Goal: Information Seeking & Learning: Find specific fact

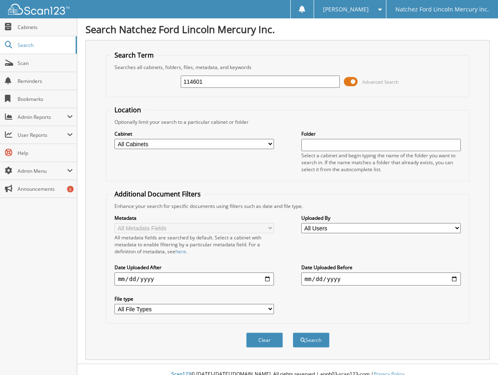
type input "114601"
click at [293, 333] on button "Search" at bounding box center [311, 340] width 37 height 15
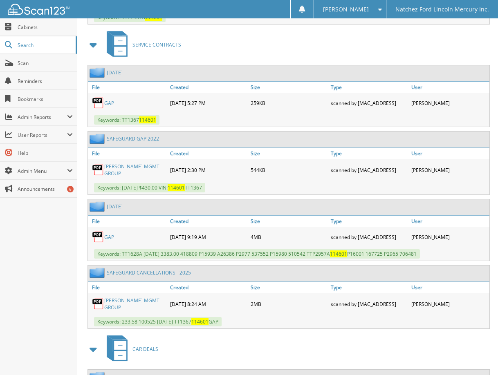
scroll to position [900, 0]
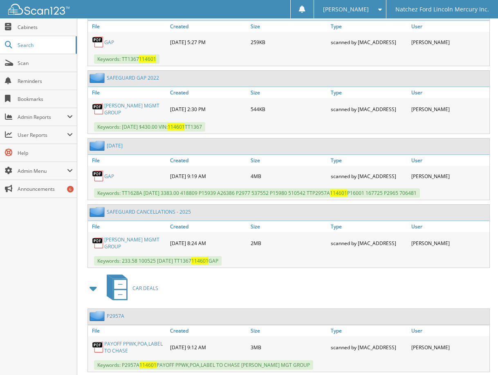
click at [124, 241] on link "TIM JACKSON MGMT GROUP" at bounding box center [135, 243] width 62 height 14
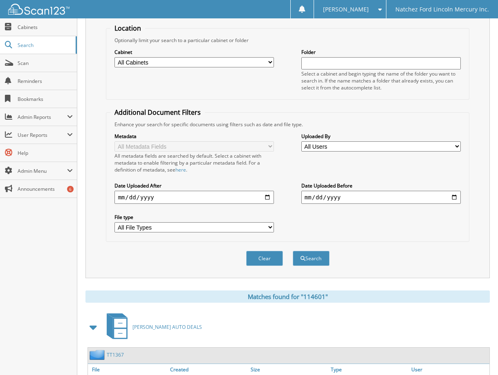
scroll to position [0, 0]
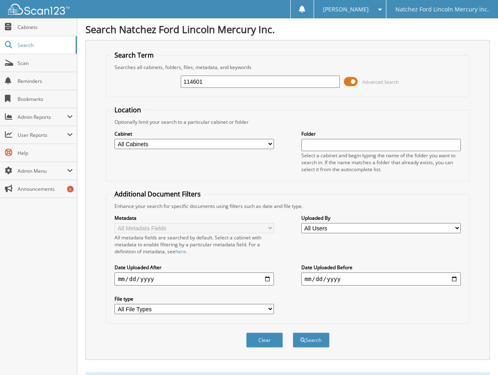
drag, startPoint x: 217, startPoint y: 82, endPoint x: 141, endPoint y: 72, distance: 76.4
click at [134, 76] on div "114601 Advanced Search" at bounding box center [287, 82] width 354 height 22
type input "094372"
click at [293, 333] on button "Search" at bounding box center [311, 340] width 37 height 15
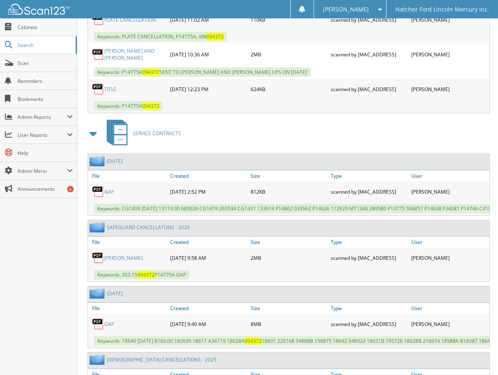
scroll to position [654, 0]
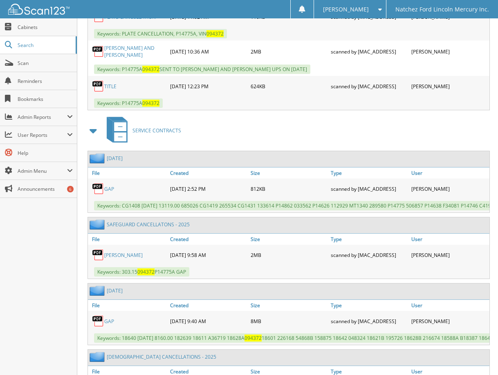
click at [116, 259] on link "LEIGH MASON" at bounding box center [123, 255] width 38 height 7
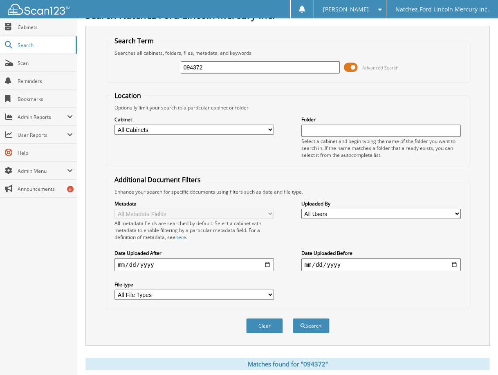
scroll to position [0, 0]
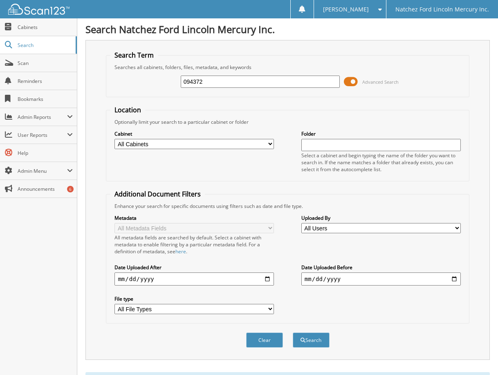
drag, startPoint x: 216, startPoint y: 83, endPoint x: 144, endPoint y: 71, distance: 72.3
click at [145, 80] on div "094372 Advanced Search" at bounding box center [287, 82] width 354 height 22
type input "204700"
click at [293, 333] on button "Search" at bounding box center [311, 340] width 37 height 15
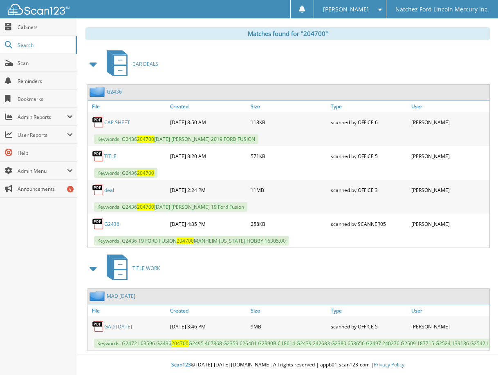
scroll to position [352, 0]
click at [110, 187] on link "deal" at bounding box center [109, 190] width 10 height 7
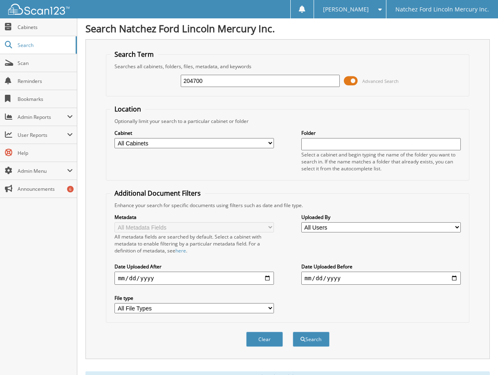
scroll to position [0, 0]
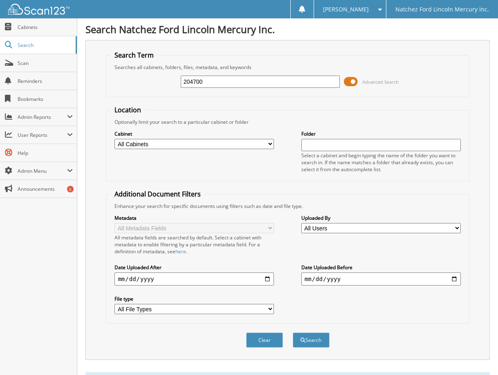
drag, startPoint x: 211, startPoint y: 83, endPoint x: 121, endPoint y: 88, distance: 90.9
click at [112, 91] on div "204700 Advanced Search" at bounding box center [287, 82] width 354 height 22
type input "661043"
click at [293, 333] on button "Search" at bounding box center [311, 340] width 37 height 15
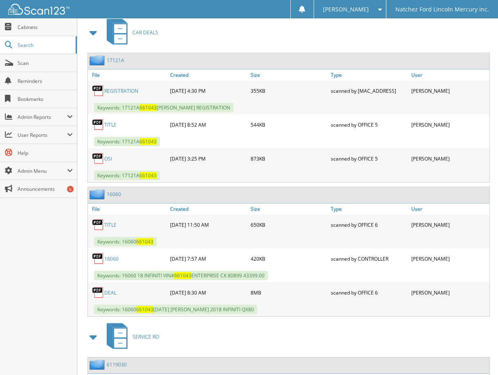
scroll to position [391, 0]
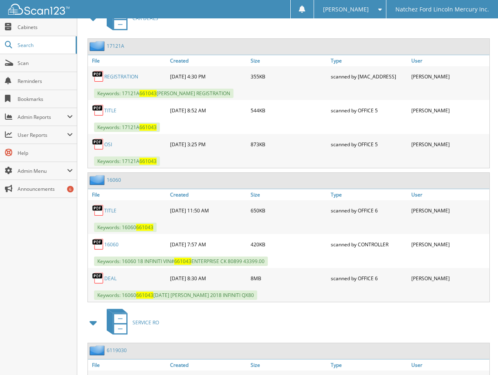
click at [110, 44] on link "17121A" at bounding box center [116, 46] width 18 height 7
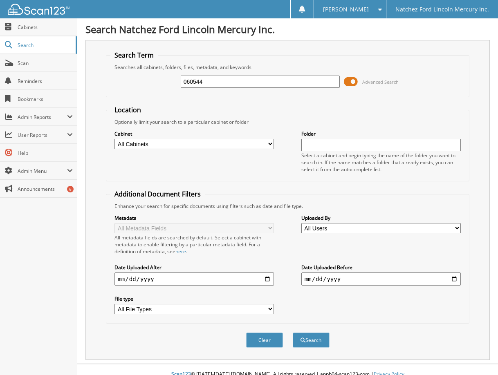
type input "060544"
click at [293, 333] on button "Search" at bounding box center [311, 340] width 37 height 15
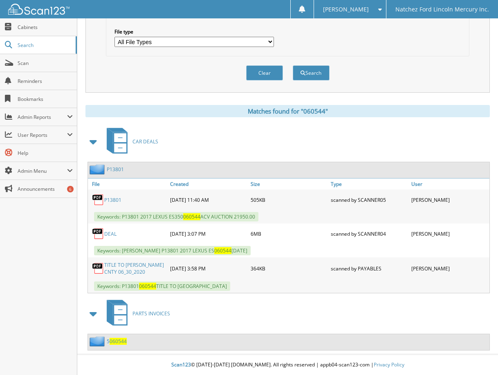
scroll to position [268, 0]
click at [108, 231] on link "DEAL" at bounding box center [110, 234] width 12 height 7
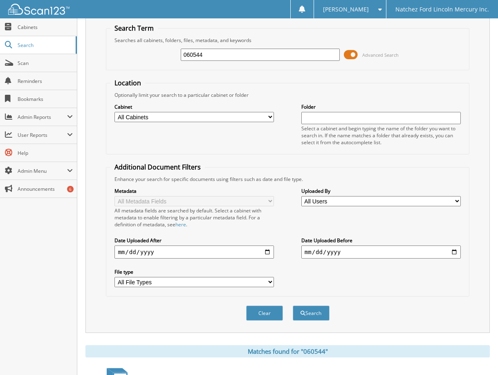
scroll to position [0, 0]
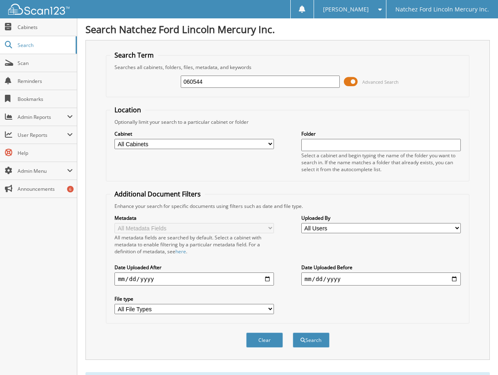
drag, startPoint x: 209, startPoint y: 81, endPoint x: 124, endPoint y: 79, distance: 85.1
click at [124, 79] on div "060544 Advanced Search" at bounding box center [287, 82] width 354 height 22
type input "060859"
click at [293, 333] on button "Search" at bounding box center [311, 340] width 37 height 15
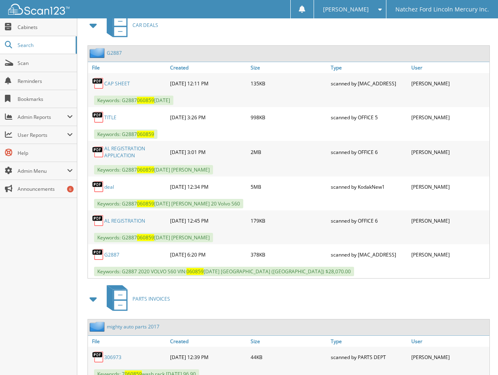
scroll to position [375, 0]
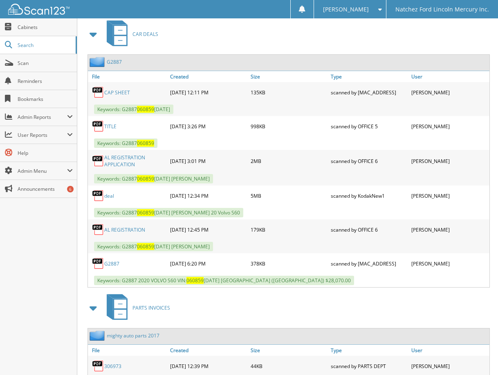
click at [112, 195] on link "deal" at bounding box center [109, 196] width 10 height 7
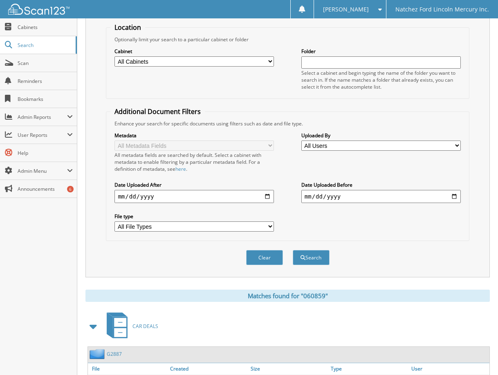
scroll to position [0, 0]
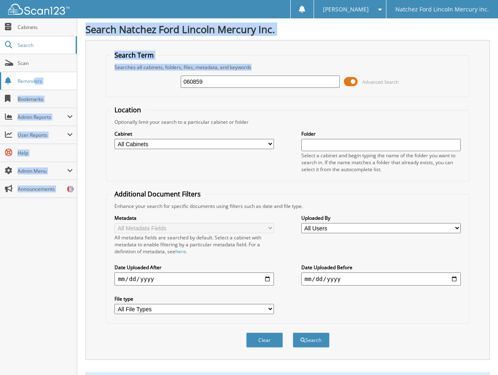
drag, startPoint x: 222, startPoint y: 75, endPoint x: 36, endPoint y: 85, distance: 186.4
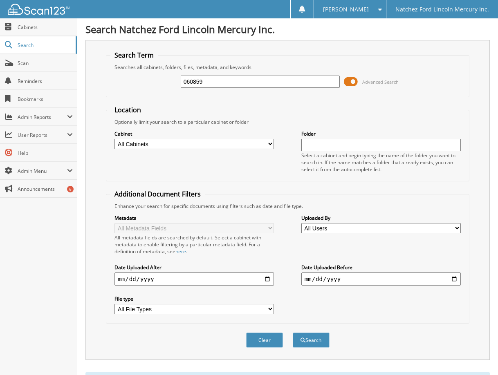
drag, startPoint x: 245, startPoint y: 82, endPoint x: 124, endPoint y: 78, distance: 121.5
click at [124, 78] on div "060859 Advanced Search" at bounding box center [287, 82] width 354 height 22
type input "987989"
click at [293, 333] on button "Search" at bounding box center [311, 340] width 37 height 15
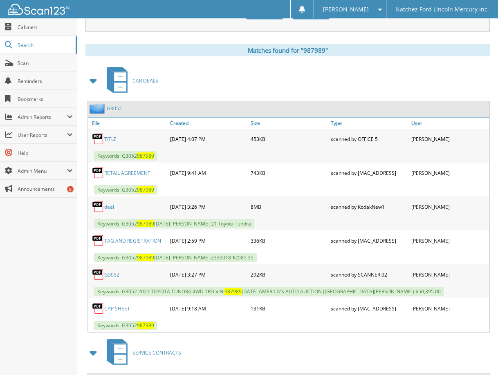
scroll to position [324, 0]
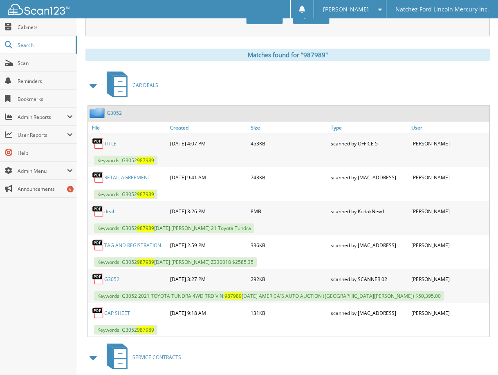
click at [110, 209] on link "deal" at bounding box center [109, 211] width 10 height 7
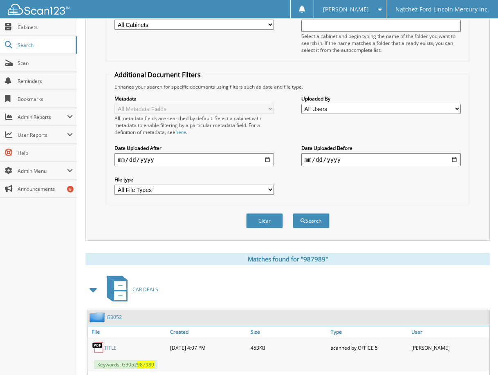
scroll to position [0, 0]
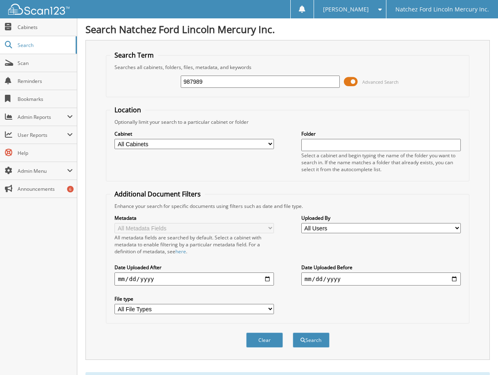
drag, startPoint x: 211, startPoint y: 84, endPoint x: 144, endPoint y: 77, distance: 67.9
click at [144, 79] on div "987989 Advanced Search" at bounding box center [287, 82] width 354 height 22
type input "017737"
click at [293, 333] on button "Search" at bounding box center [311, 340] width 37 height 15
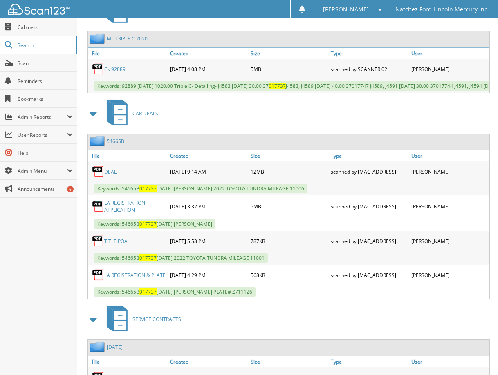
scroll to position [409, 0]
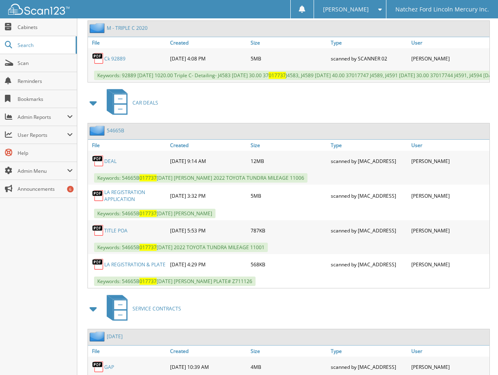
click at [110, 165] on link "DEAL" at bounding box center [110, 161] width 12 height 7
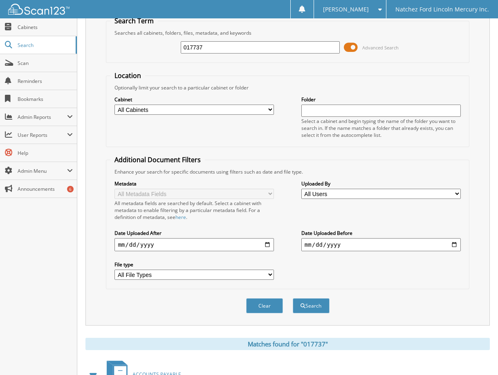
scroll to position [0, 0]
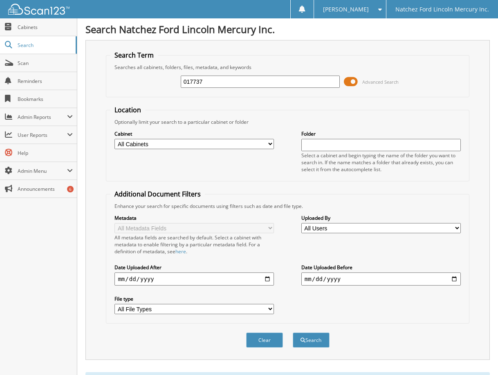
drag, startPoint x: 227, startPoint y: 72, endPoint x: 154, endPoint y: 81, distance: 74.2
click at [154, 81] on div "017737 Advanced Search" at bounding box center [287, 82] width 354 height 22
drag, startPoint x: 211, startPoint y: 87, endPoint x: 137, endPoint y: 84, distance: 74.5
click at [137, 84] on div "017737 Advanced Search" at bounding box center [287, 82] width 354 height 22
type input "a44039"
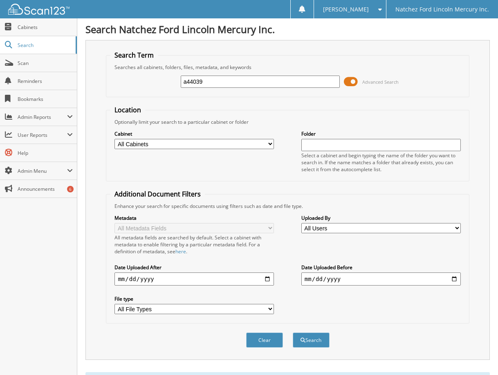
click at [293, 333] on button "Search" at bounding box center [311, 340] width 37 height 15
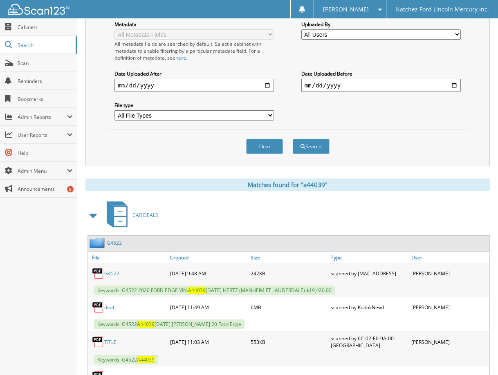
scroll to position [286, 0]
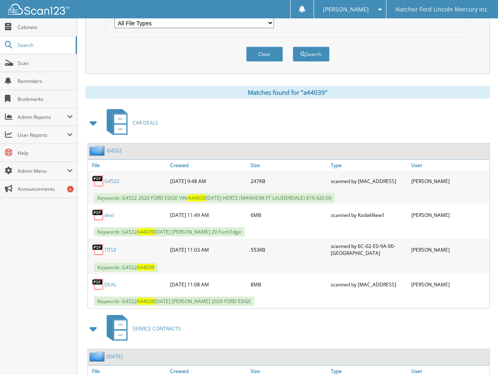
click at [108, 216] on link "deal" at bounding box center [109, 215] width 10 height 7
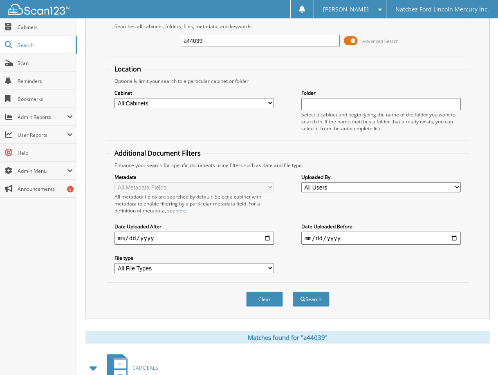
scroll to position [0, 0]
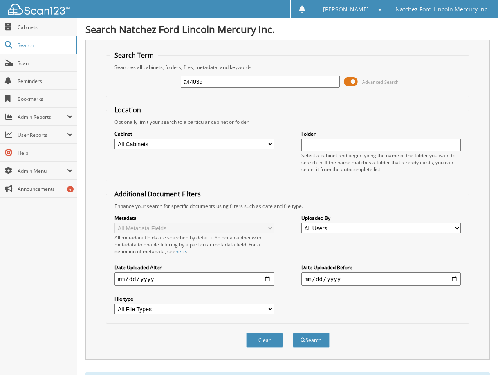
drag, startPoint x: 219, startPoint y: 79, endPoint x: 175, endPoint y: 60, distance: 48.2
click at [162, 79] on div "a44039 Advanced Search" at bounding box center [287, 82] width 354 height 22
type input "107241"
click at [293, 333] on button "Search" at bounding box center [311, 340] width 37 height 15
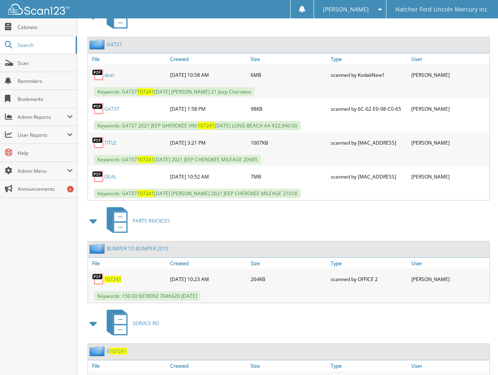
scroll to position [831, 0]
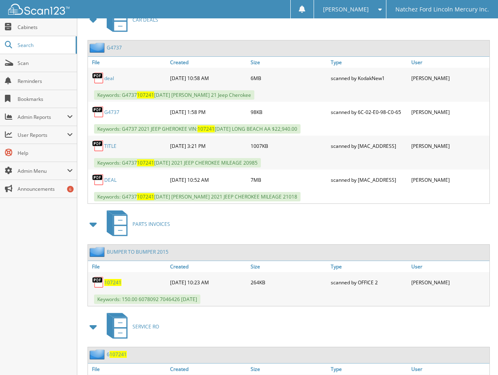
click at [110, 82] on link "deal" at bounding box center [109, 78] width 10 height 7
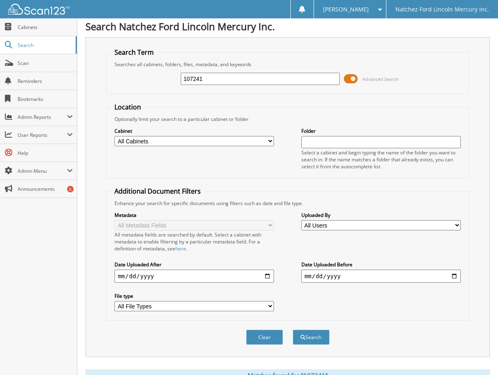
scroll to position [0, 0]
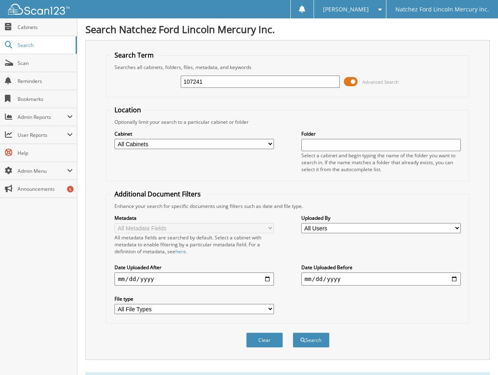
drag, startPoint x: 232, startPoint y: 90, endPoint x: 195, endPoint y: 83, distance: 37.4
click at [195, 83] on div "107241 Advanced Search" at bounding box center [287, 82] width 354 height 22
drag, startPoint x: 224, startPoint y: 82, endPoint x: 154, endPoint y: 84, distance: 70.4
click at [154, 84] on div "107241 Advanced Search" at bounding box center [287, 82] width 354 height 22
type input "898970"
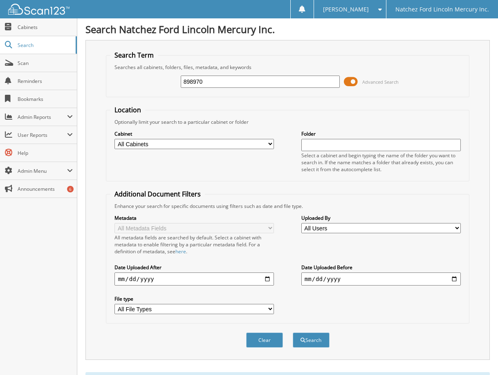
click at [293, 333] on button "Search" at bounding box center [311, 340] width 37 height 15
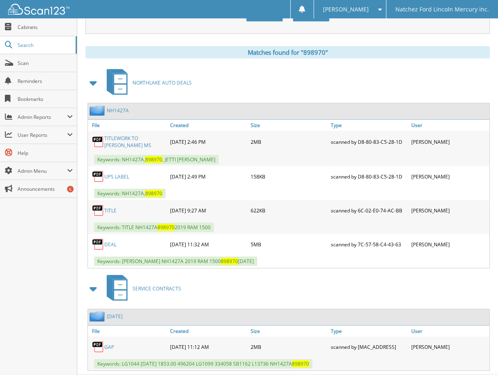
scroll to position [327, 0]
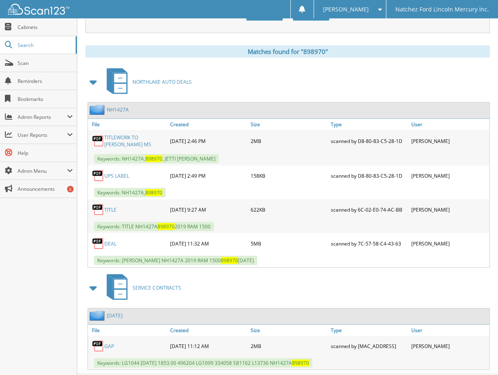
click at [106, 245] on link "DEAL" at bounding box center [110, 243] width 12 height 7
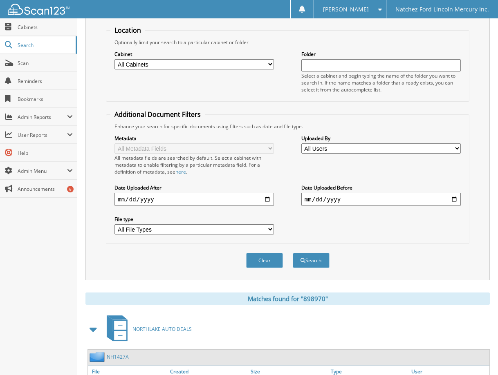
scroll to position [0, 0]
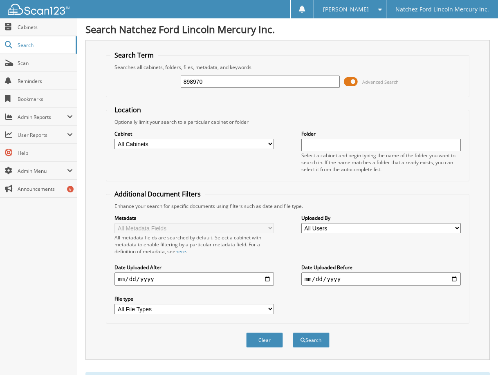
drag, startPoint x: 229, startPoint y: 77, endPoint x: 128, endPoint y: 85, distance: 101.7
click at [128, 85] on div "898970 Advanced Search" at bounding box center [287, 82] width 354 height 22
type input "004819"
click at [293, 333] on button "Search" at bounding box center [311, 340] width 37 height 15
drag, startPoint x: 209, startPoint y: 81, endPoint x: 133, endPoint y: 85, distance: 75.7
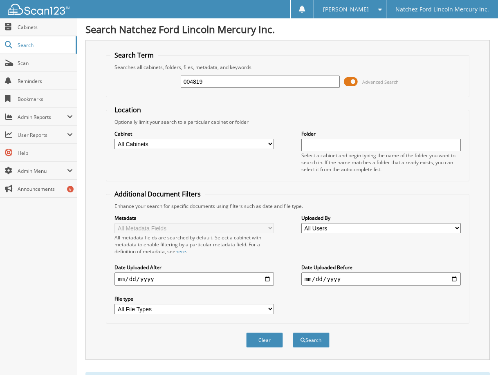
click at [133, 85] on div "004819 Advanced Search" at bounding box center [287, 82] width 354 height 22
type input "537951"
click at [293, 333] on button "Search" at bounding box center [311, 340] width 37 height 15
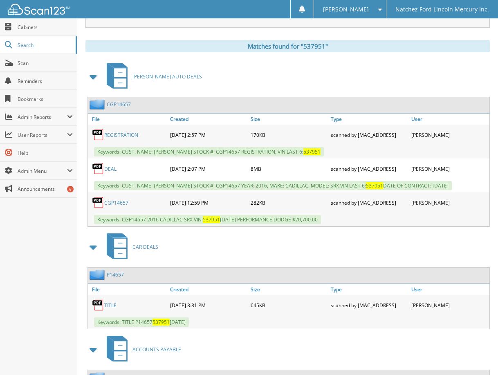
scroll to position [319, 0]
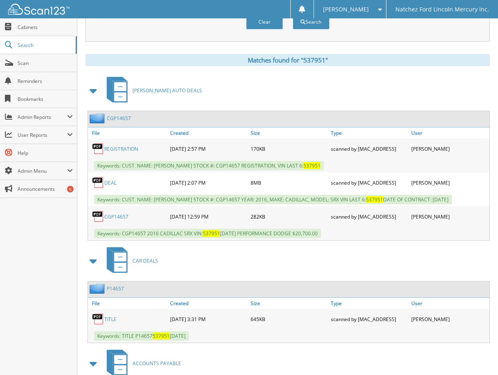
click at [110, 186] on link "DEAL" at bounding box center [110, 183] width 12 height 7
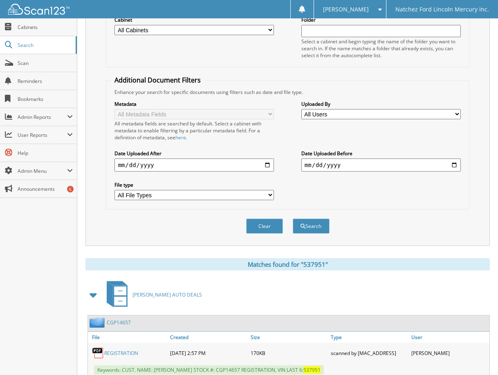
scroll to position [0, 0]
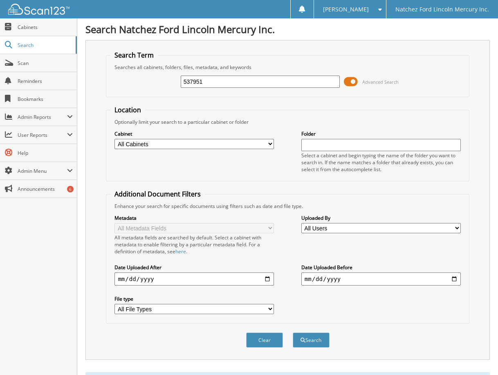
drag, startPoint x: 238, startPoint y: 78, endPoint x: 93, endPoint y: 74, distance: 144.8
click at [94, 78] on div "Search Term Searches all cabinets, folders, files, metadata, and keywords 53795…" at bounding box center [287, 200] width 404 height 320
type input "128927"
click at [293, 333] on button "Search" at bounding box center [311, 340] width 37 height 15
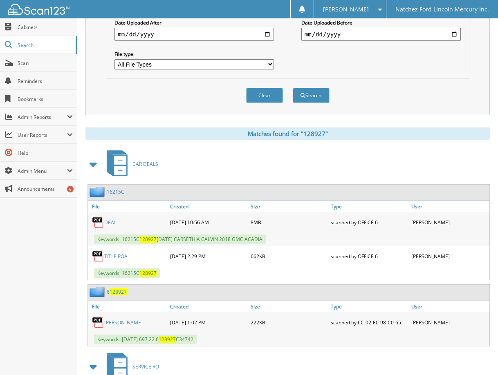
scroll to position [245, 0]
click at [111, 222] on link "DEAL" at bounding box center [110, 222] width 12 height 7
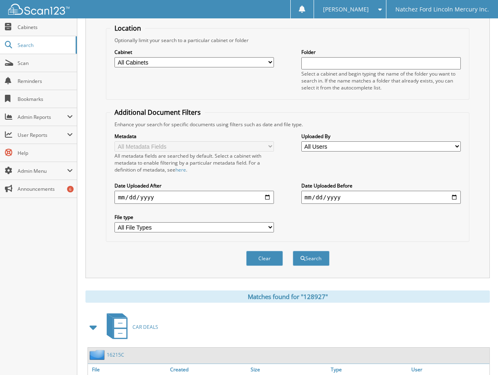
scroll to position [0, 0]
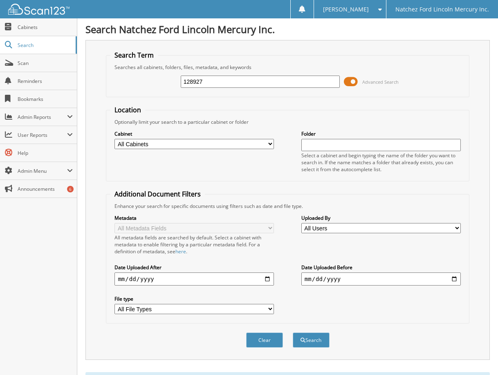
drag, startPoint x: 213, startPoint y: 86, endPoint x: 148, endPoint y: 83, distance: 65.1
click at [148, 83] on div "128927 Advanced Search" at bounding box center [287, 82] width 354 height 22
type input "136523"
click at [293, 333] on button "Search" at bounding box center [311, 340] width 37 height 15
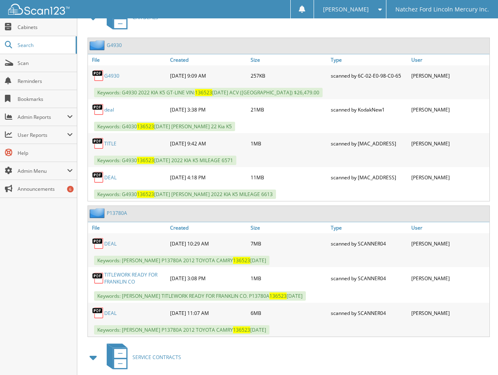
scroll to position [409, 0]
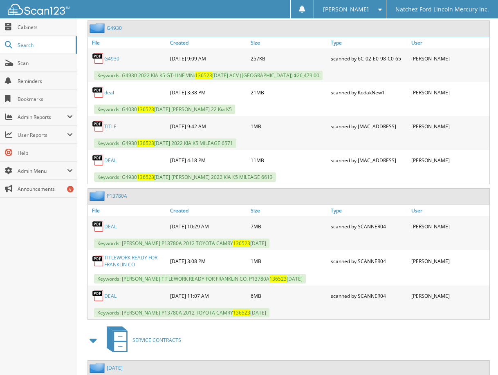
click at [112, 227] on link "DEAL" at bounding box center [110, 226] width 12 height 7
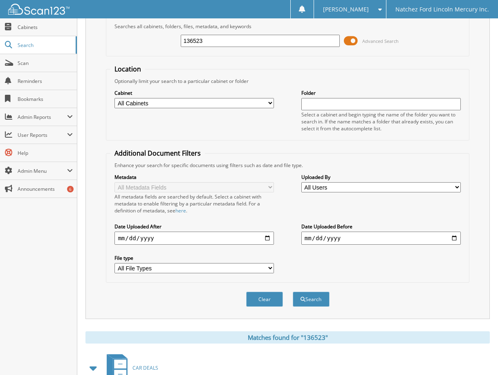
scroll to position [0, 0]
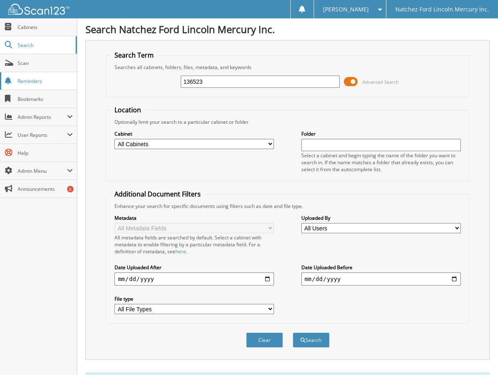
drag, startPoint x: 222, startPoint y: 81, endPoint x: 9, endPoint y: 78, distance: 212.7
type input "405594"
click at [293, 333] on button "Search" at bounding box center [311, 340] width 37 height 15
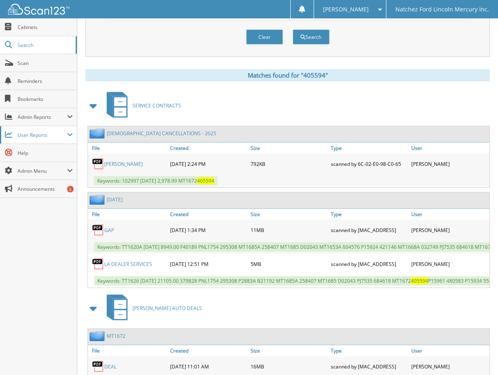
scroll to position [327, 0]
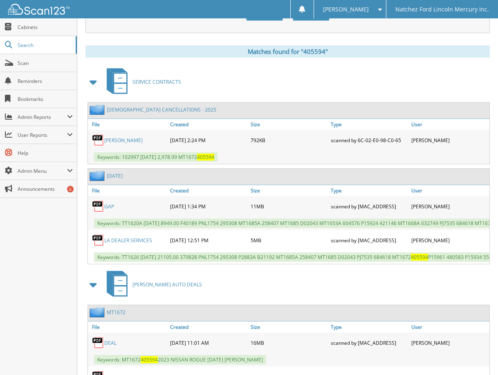
click at [120, 139] on link "RODERICK JOHNSON" at bounding box center [123, 140] width 38 height 7
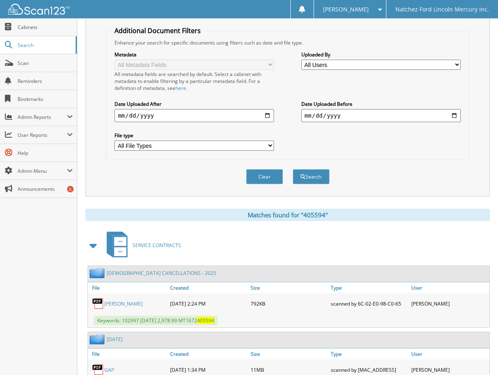
scroll to position [0, 0]
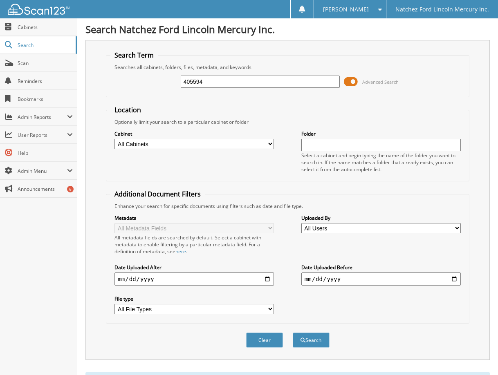
drag, startPoint x: 228, startPoint y: 86, endPoint x: 115, endPoint y: 77, distance: 113.2
click at [112, 81] on div "405594 Advanced Search" at bounding box center [287, 82] width 354 height 22
type input "e02936"
click at [293, 333] on button "Search" at bounding box center [311, 340] width 37 height 15
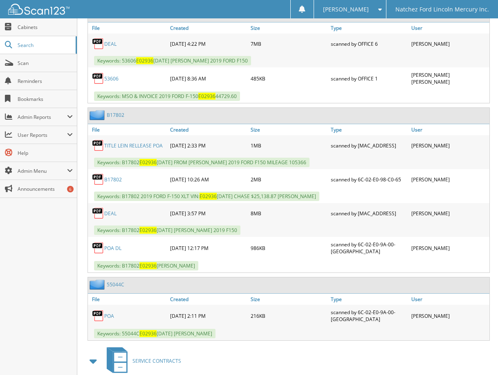
scroll to position [859, 0]
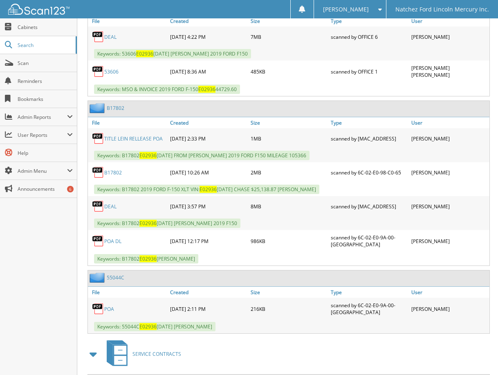
click at [112, 210] on link "DEAL" at bounding box center [110, 206] width 12 height 7
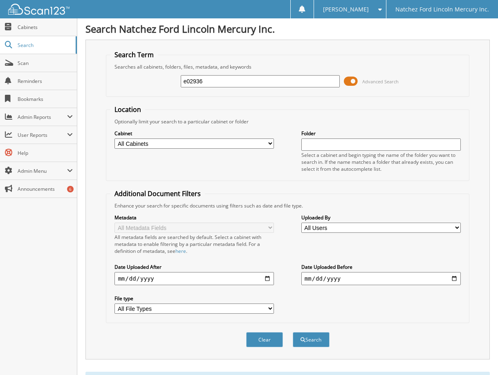
scroll to position [0, 0]
drag, startPoint x: 225, startPoint y: 83, endPoint x: 73, endPoint y: 75, distance: 151.5
type input "e76494"
click at [293, 333] on button "Search" at bounding box center [311, 340] width 37 height 15
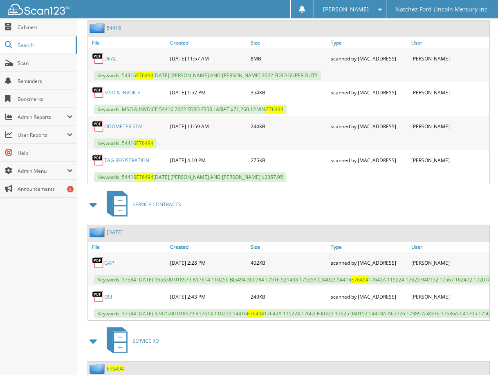
scroll to position [327, 0]
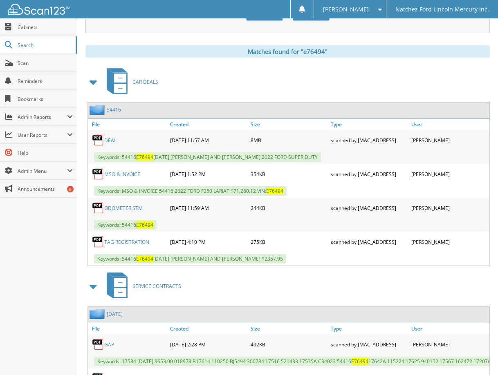
click at [108, 139] on link "DEAL" at bounding box center [110, 140] width 12 height 7
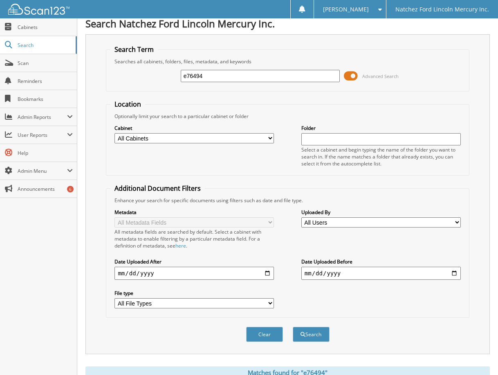
scroll to position [0, 0]
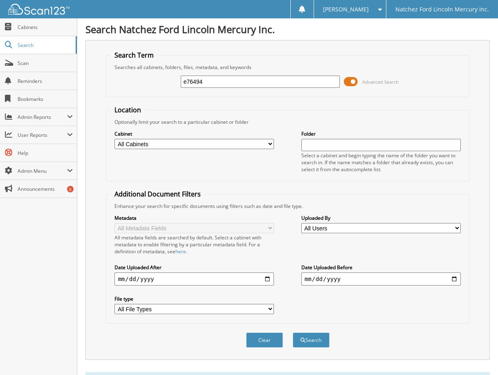
drag, startPoint x: 212, startPoint y: 81, endPoint x: 141, endPoint y: 80, distance: 71.6
click at [141, 80] on div "e76494 Advanced Search" at bounding box center [287, 82] width 354 height 22
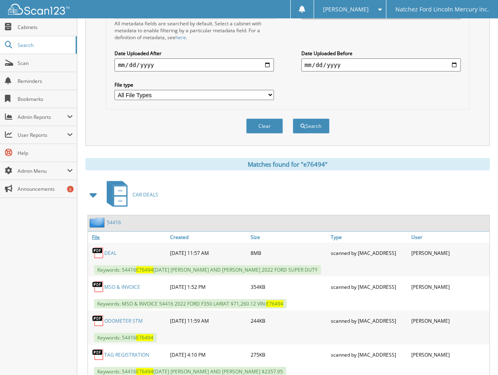
scroll to position [286, 0]
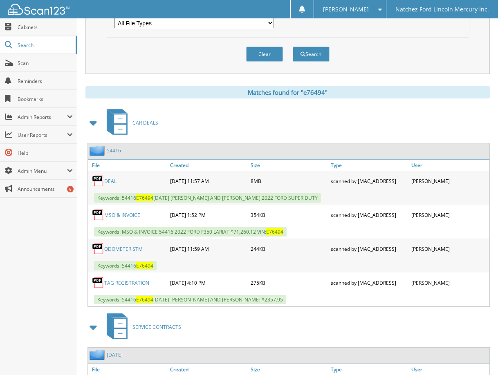
click at [114, 182] on link "DEAL" at bounding box center [110, 181] width 12 height 7
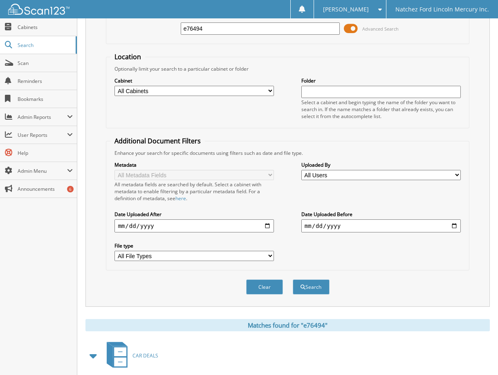
scroll to position [0, 0]
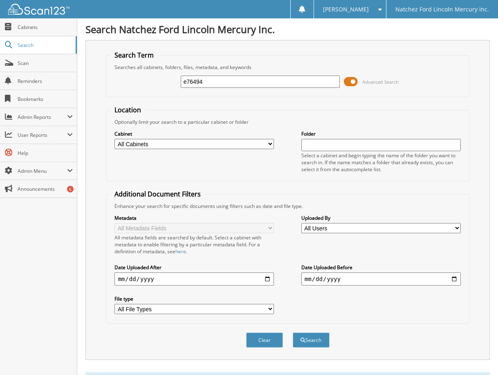
drag, startPoint x: 233, startPoint y: 90, endPoint x: 153, endPoint y: 81, distance: 81.1
click at [153, 81] on div "e76494 Advanced Search" at bounding box center [287, 82] width 354 height 22
drag, startPoint x: 220, startPoint y: 80, endPoint x: 132, endPoint y: 81, distance: 88.3
click at [132, 81] on div "e76494 Advanced Search" at bounding box center [287, 82] width 354 height 22
type input "a09100"
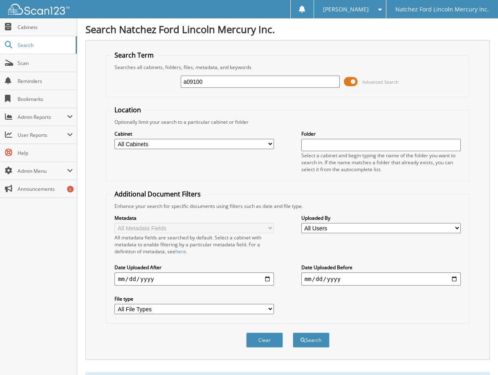
click at [293, 333] on button "Search" at bounding box center [311, 340] width 37 height 15
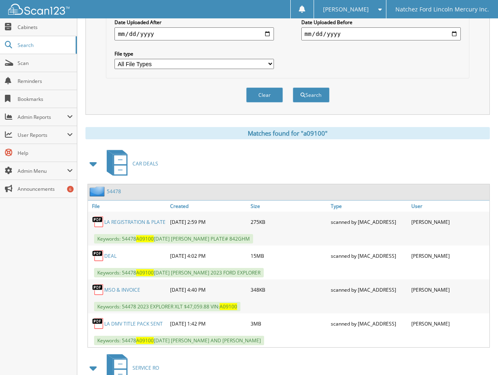
scroll to position [409, 0]
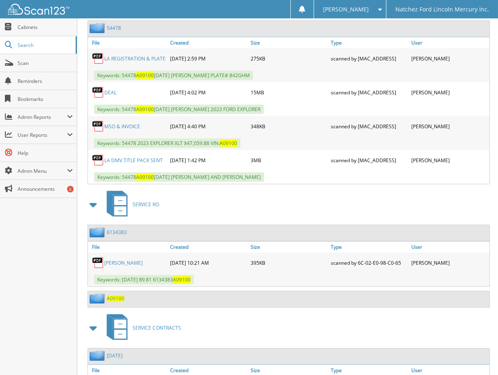
click at [113, 94] on link "DEAL" at bounding box center [110, 92] width 12 height 7
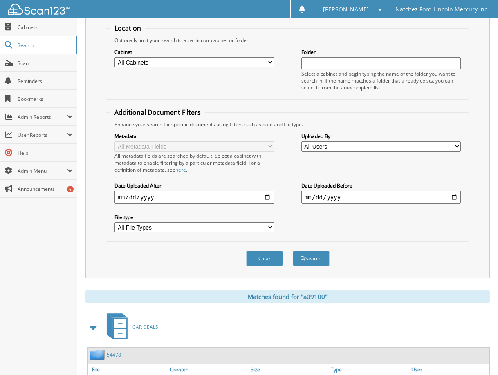
scroll to position [0, 0]
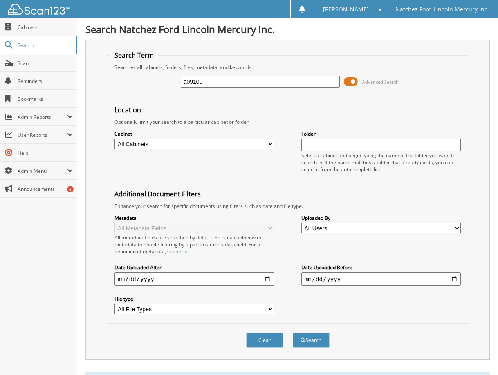
drag, startPoint x: 209, startPoint y: 81, endPoint x: 112, endPoint y: 81, distance: 96.5
click at [112, 81] on div "a09100 Advanced Search" at bounding box center [287, 82] width 354 height 22
type input "206719"
click at [293, 333] on button "Search" at bounding box center [311, 340] width 37 height 15
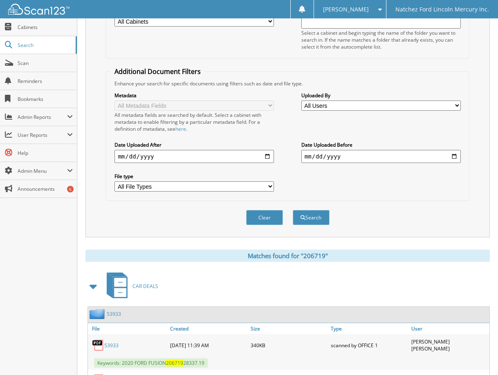
scroll to position [245, 0]
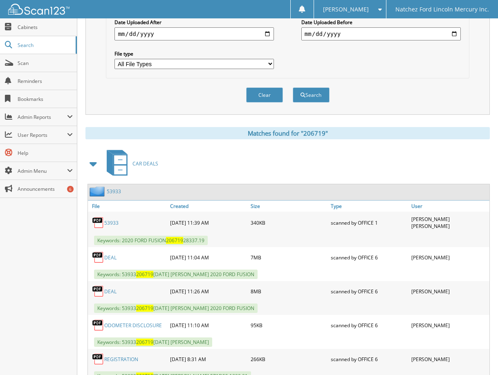
click at [111, 258] on link "DEAL" at bounding box center [110, 257] width 12 height 7
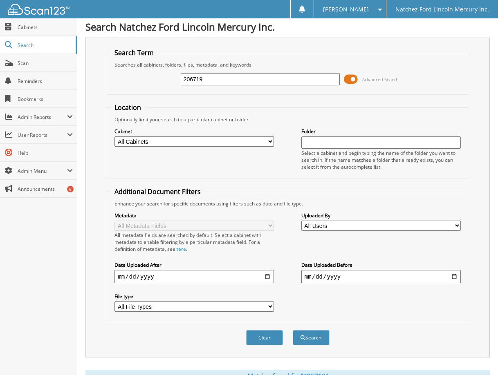
scroll to position [0, 0]
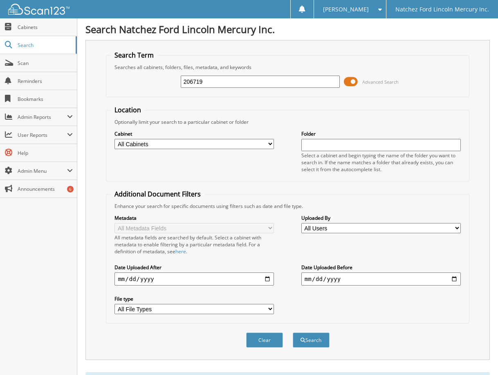
drag, startPoint x: 231, startPoint y: 80, endPoint x: 106, endPoint y: 79, distance: 126.0
click at [109, 79] on fieldset "Search Term Searches all cabinets, folders, files, metadata, and keywords 20671…" at bounding box center [287, 74] width 363 height 47
type input "a08705"
click at [293, 333] on button "Search" at bounding box center [311, 340] width 37 height 15
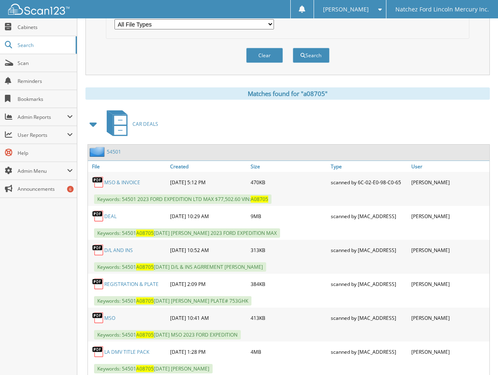
scroll to position [286, 0]
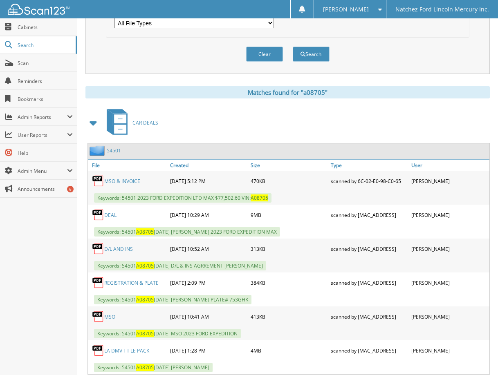
click at [113, 216] on link "DEAL" at bounding box center [110, 215] width 12 height 7
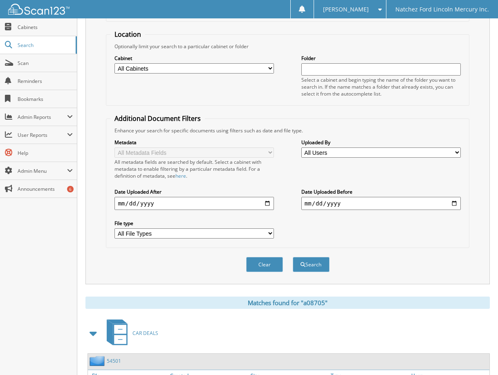
scroll to position [0, 0]
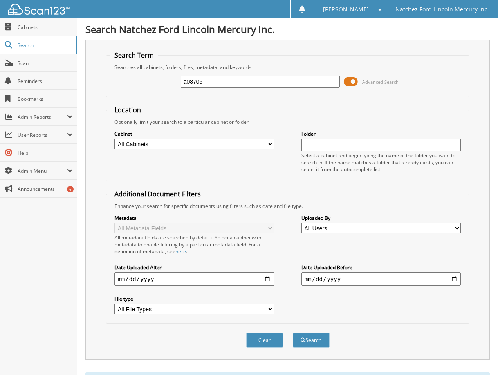
drag, startPoint x: 220, startPoint y: 79, endPoint x: 117, endPoint y: 86, distance: 102.9
click at [117, 86] on div "a08705 Advanced Search" at bounding box center [287, 82] width 354 height 22
type input "170499"
click at [293, 333] on button "Search" at bounding box center [311, 340] width 37 height 15
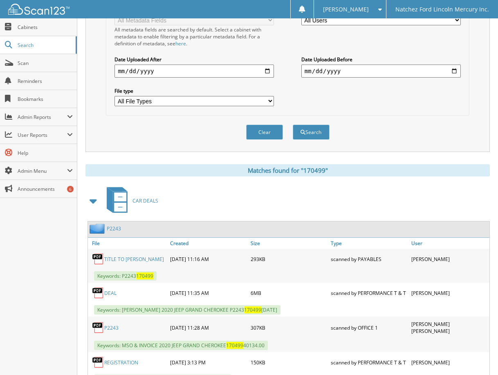
scroll to position [245, 0]
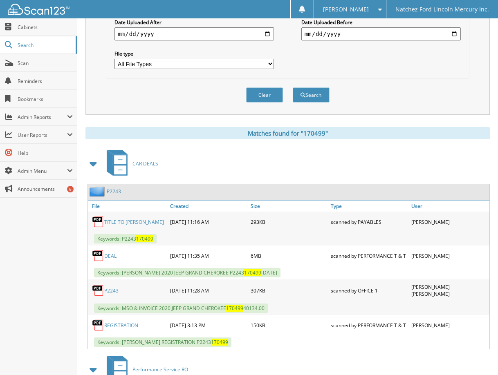
click at [108, 256] on link "DEAL" at bounding box center [110, 256] width 12 height 7
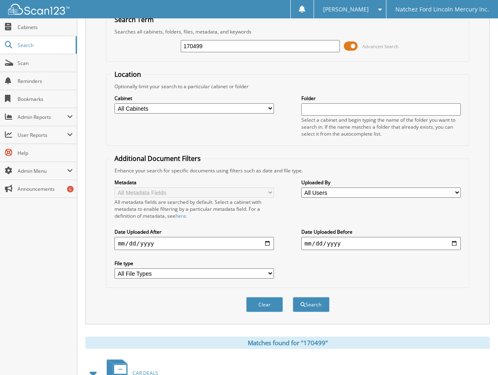
scroll to position [0, 0]
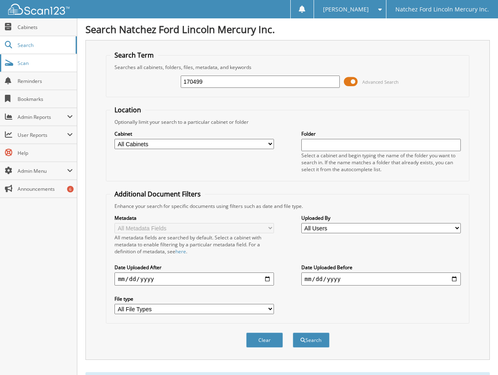
drag, startPoint x: 222, startPoint y: 86, endPoint x: 62, endPoint y: 65, distance: 160.9
click at [62, 65] on body "[PERSON_NAME] Settings Logout Natchez Ford Lincoln Mercury Inc. Close Cabinets …" at bounding box center [249, 361] width 498 height 722
type input "a60726"
click at [293, 333] on button "Search" at bounding box center [311, 340] width 37 height 15
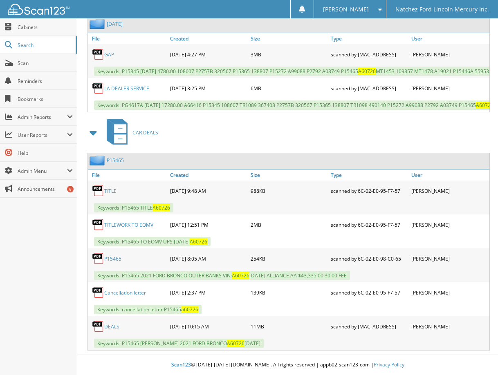
scroll to position [420, 0]
click at [109, 326] on link "DEALS" at bounding box center [111, 326] width 15 height 7
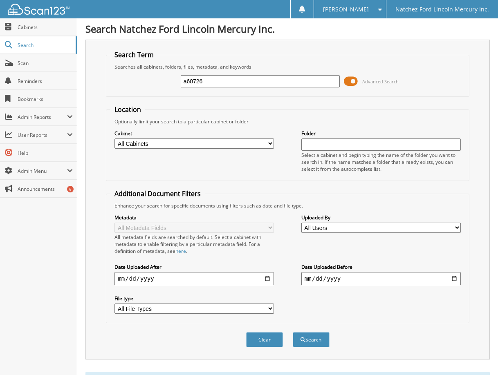
scroll to position [0, 0]
drag, startPoint x: 221, startPoint y: 83, endPoint x: 89, endPoint y: 90, distance: 132.2
click at [89, 90] on div "Search Term Searches all cabinets, folders, files, metadata, and keywords a6072…" at bounding box center [287, 200] width 404 height 320
type input "416950"
click at [293, 333] on button "Search" at bounding box center [311, 340] width 37 height 15
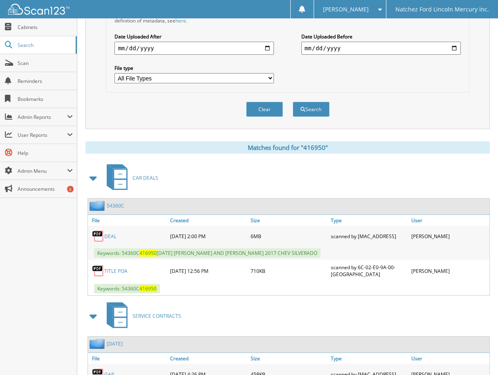
scroll to position [245, 0]
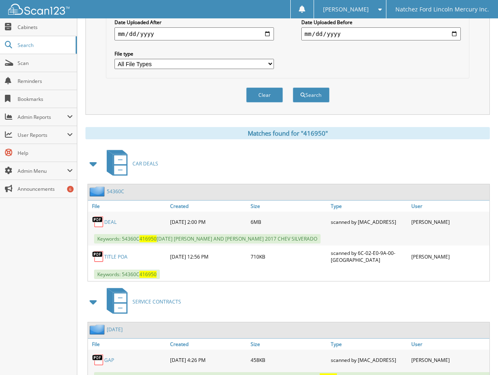
click at [108, 222] on link "DEAL" at bounding box center [110, 222] width 12 height 7
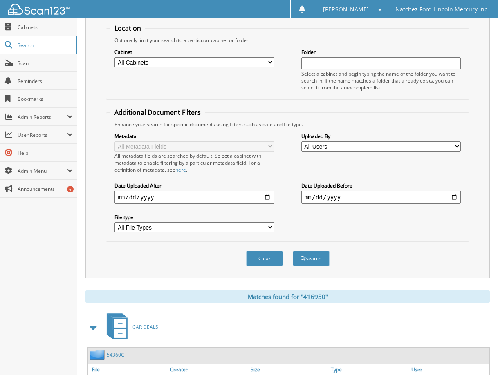
scroll to position [0, 0]
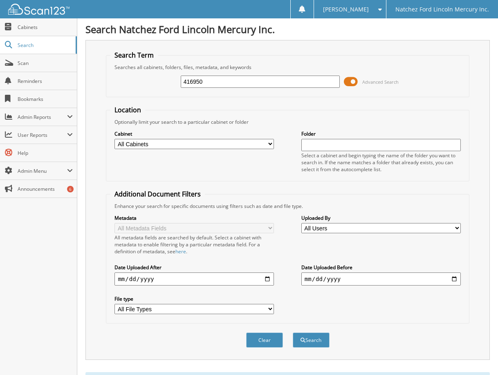
drag, startPoint x: 230, startPoint y: 78, endPoint x: 144, endPoint y: 78, distance: 85.9
click at [144, 78] on div "416950 Advanced Search" at bounding box center [287, 82] width 354 height 22
type input "133683"
click at [293, 333] on button "Search" at bounding box center [311, 340] width 37 height 15
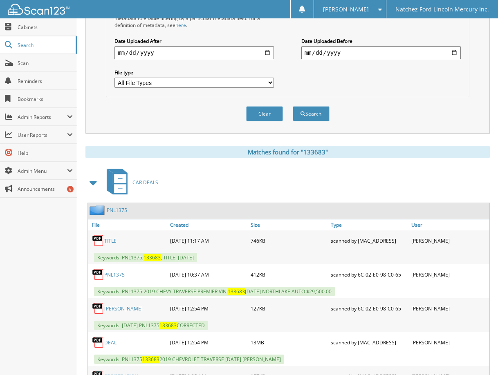
scroll to position [245, 0]
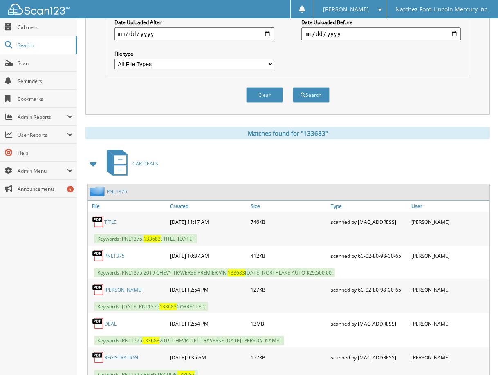
click at [111, 324] on link "DEAL" at bounding box center [110, 324] width 12 height 7
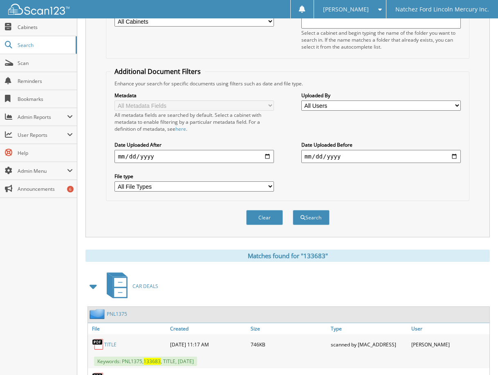
scroll to position [0, 0]
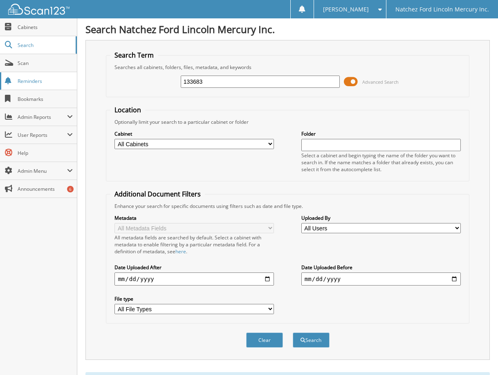
drag, startPoint x: 225, startPoint y: 86, endPoint x: 73, endPoint y: 75, distance: 152.1
type input "533415"
click at [293, 333] on button "Search" at bounding box center [311, 340] width 37 height 15
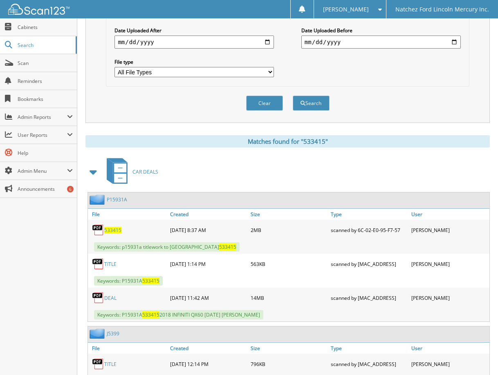
scroll to position [286, 0]
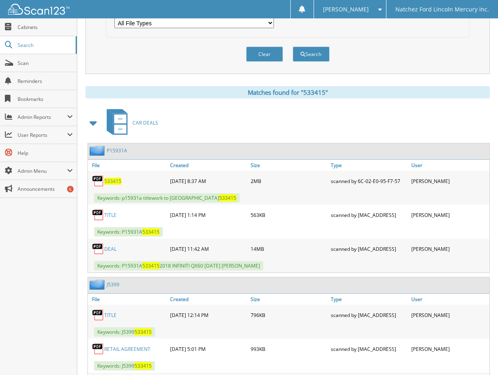
click at [110, 248] on link "DEAL" at bounding box center [110, 249] width 12 height 7
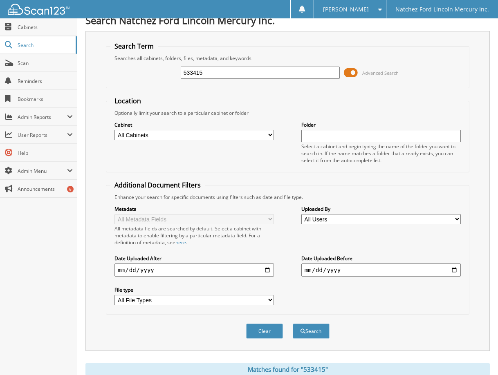
scroll to position [0, 0]
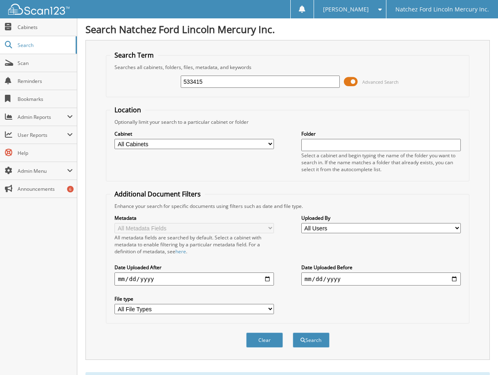
drag, startPoint x: 212, startPoint y: 76, endPoint x: 131, endPoint y: 63, distance: 82.3
click at [130, 76] on div "533415 Advanced Search" at bounding box center [287, 82] width 354 height 22
type input "513946"
click at [293, 333] on button "Search" at bounding box center [311, 340] width 37 height 15
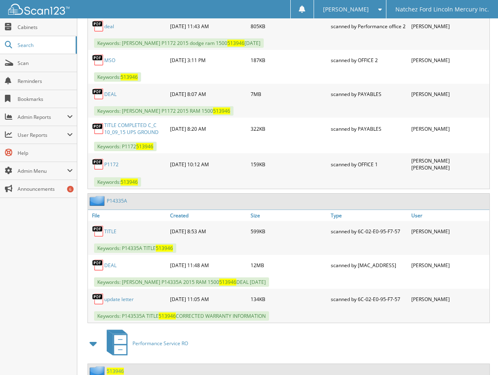
scroll to position [680, 0]
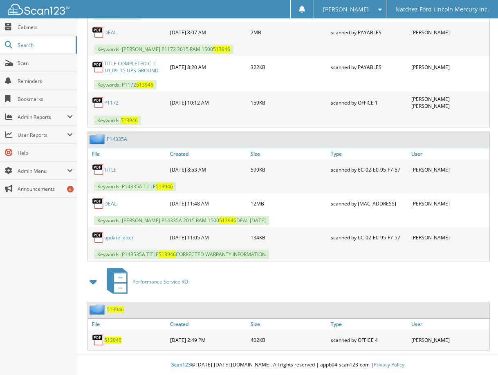
click at [108, 204] on link "DEAL" at bounding box center [110, 203] width 12 height 7
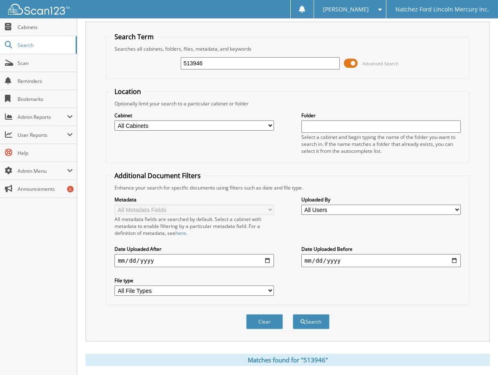
scroll to position [0, 0]
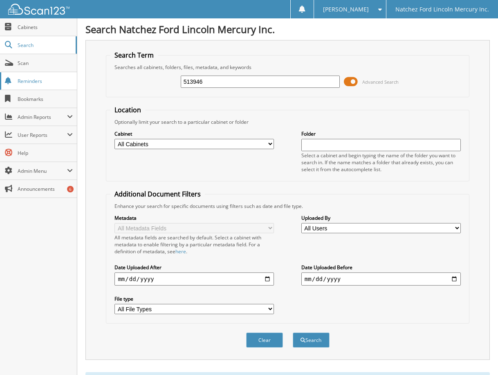
drag, startPoint x: 224, startPoint y: 83, endPoint x: 74, endPoint y: 83, distance: 150.5
type input "060291"
click at [293, 333] on button "Search" at bounding box center [311, 340] width 37 height 15
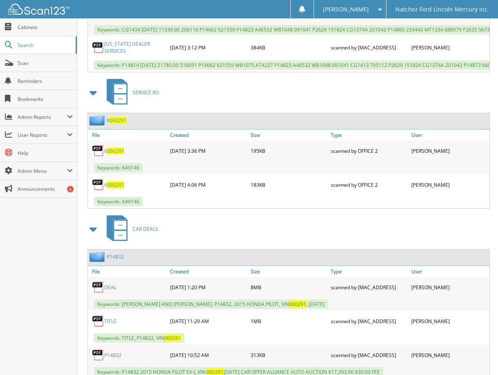
scroll to position [573, 0]
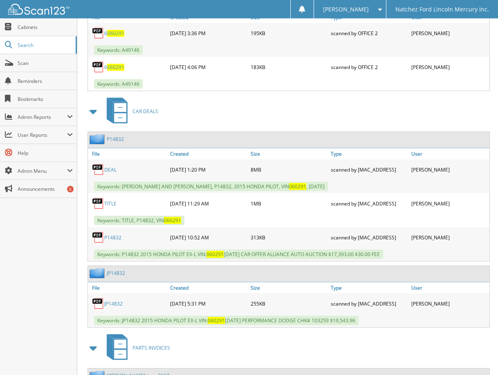
click at [108, 173] on link "DEAL" at bounding box center [110, 169] width 12 height 7
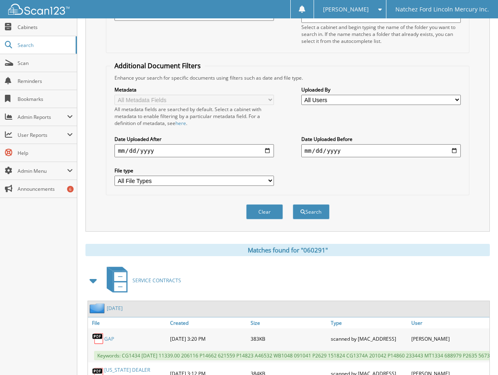
scroll to position [41, 0]
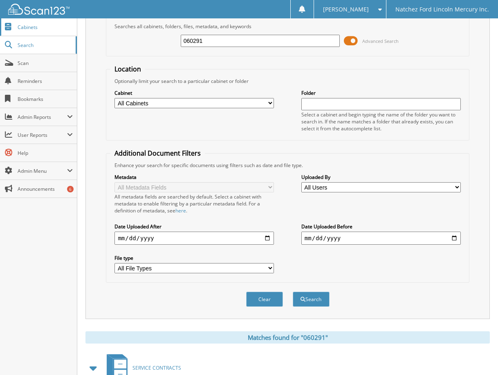
drag, startPoint x: 221, startPoint y: 41, endPoint x: 56, endPoint y: 31, distance: 165.6
type input "405192"
click at [293, 292] on button "Search" at bounding box center [311, 299] width 37 height 15
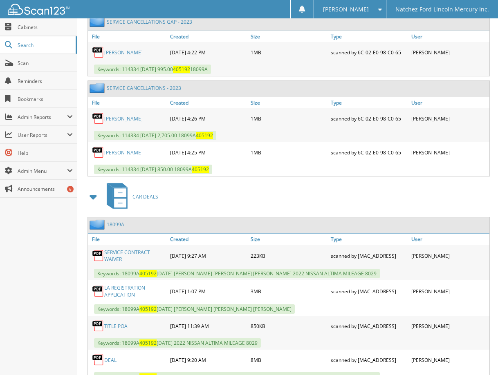
scroll to position [623, 0]
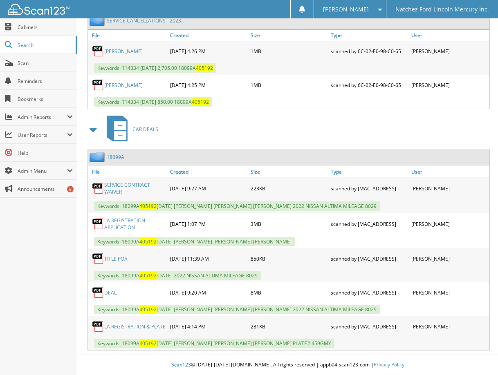
click at [113, 294] on link "DEAL" at bounding box center [110, 293] width 12 height 7
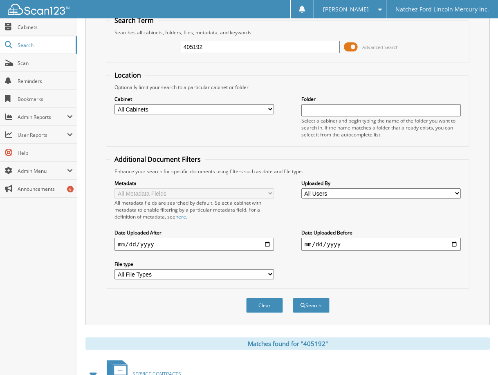
scroll to position [0, 0]
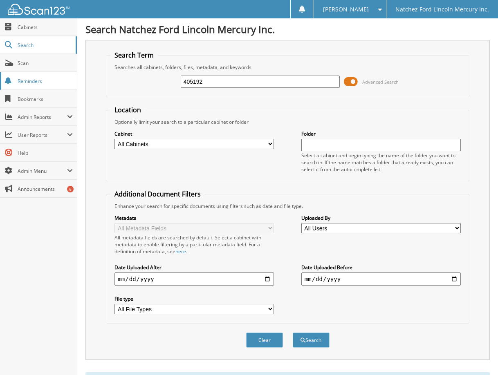
drag, startPoint x: 221, startPoint y: 79, endPoint x: 55, endPoint y: 73, distance: 166.1
type input "456402"
click at [293, 333] on button "Search" at bounding box center [311, 340] width 37 height 15
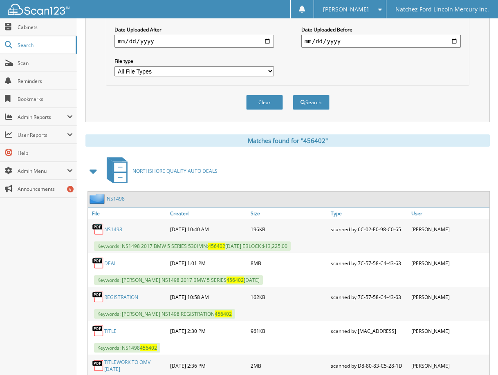
scroll to position [245, 0]
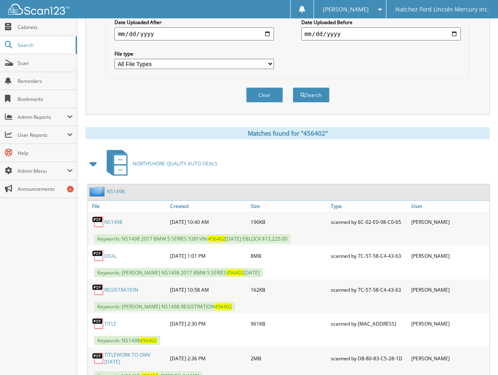
click at [110, 259] on link "DEAL" at bounding box center [110, 256] width 12 height 7
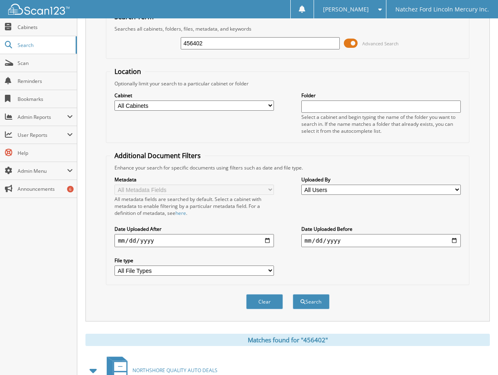
scroll to position [0, 0]
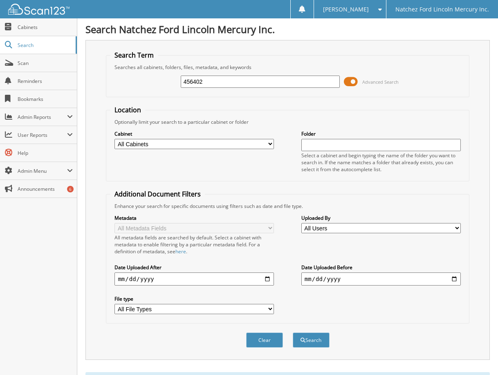
drag, startPoint x: 213, startPoint y: 85, endPoint x: 110, endPoint y: 73, distance: 103.3
click at [103, 78] on div "Search Term Searches all cabinets, folders, files, metadata, and keywords 45640…" at bounding box center [287, 200] width 404 height 320
type input "193036"
click at [293, 333] on button "Search" at bounding box center [311, 340] width 37 height 15
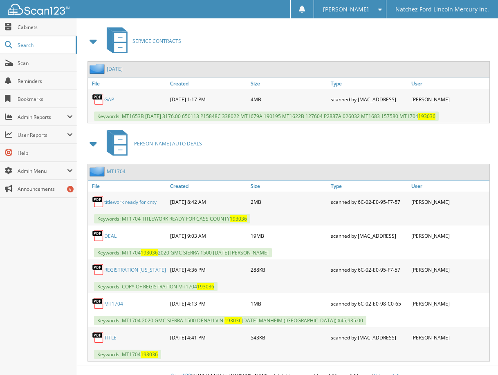
scroll to position [379, 0]
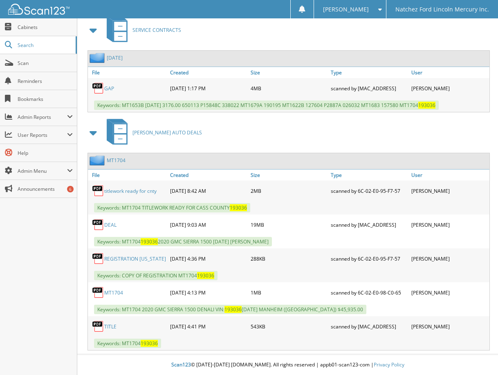
click at [111, 224] on link "DEAL" at bounding box center [110, 225] width 12 height 7
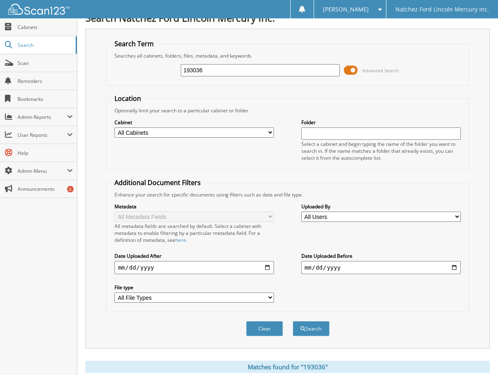
scroll to position [0, 0]
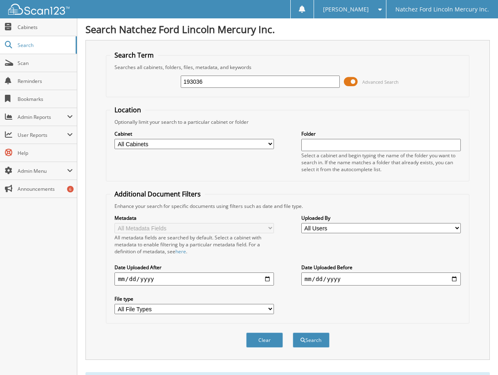
drag, startPoint x: 222, startPoint y: 84, endPoint x: 79, endPoint y: 88, distance: 143.2
click at [79, 88] on div "Search Natchez Ford Lincoln Mercury Inc. Search Term Searches all cabinets, fol…" at bounding box center [287, 377] width 421 height 754
type input "014167"
click at [293, 333] on button "Search" at bounding box center [311, 340] width 37 height 15
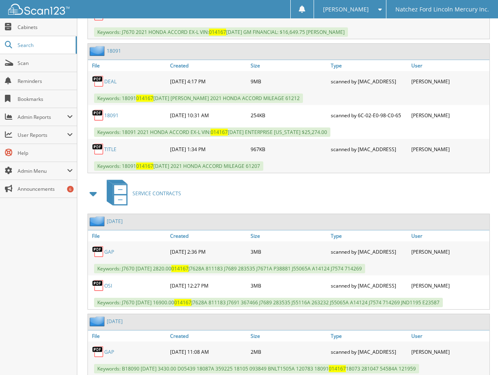
scroll to position [480, 0]
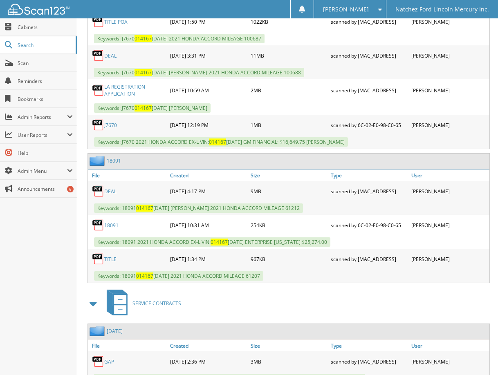
click at [106, 189] on link "DEAL" at bounding box center [110, 191] width 12 height 7
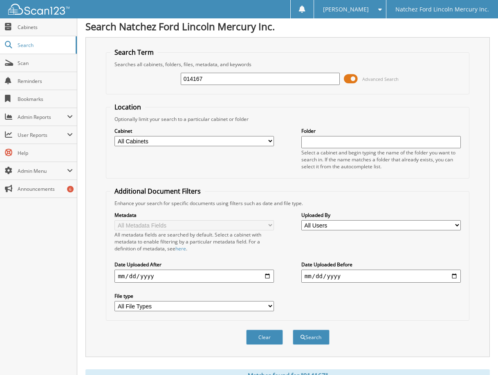
scroll to position [0, 0]
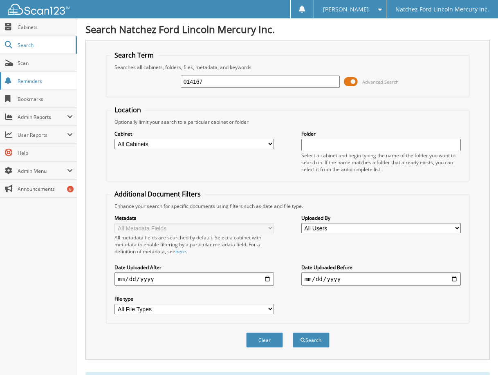
drag, startPoint x: 217, startPoint y: 85, endPoint x: 44, endPoint y: 81, distance: 172.6
type input "d69979"
click at [293, 333] on button "Search" at bounding box center [311, 340] width 37 height 15
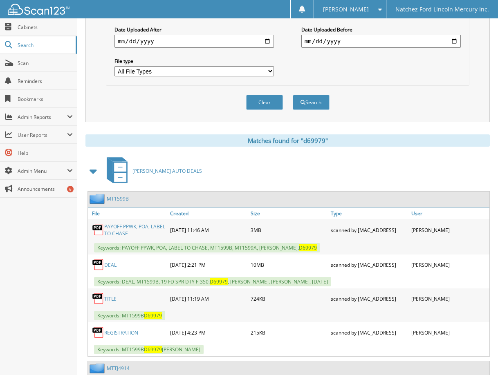
scroll to position [245, 0]
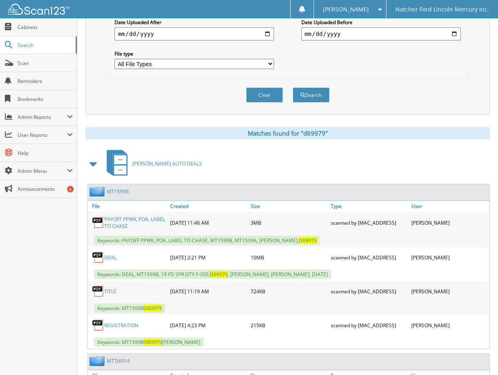
click at [110, 256] on link "DEAL" at bounding box center [110, 257] width 12 height 7
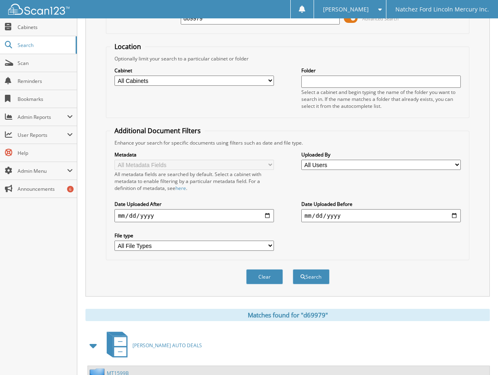
scroll to position [0, 0]
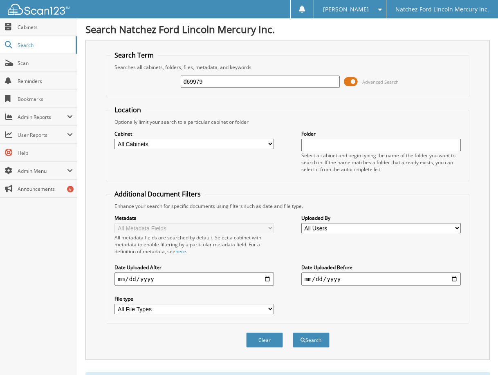
drag, startPoint x: 221, startPoint y: 81, endPoint x: 119, endPoint y: 82, distance: 101.8
click at [116, 84] on div "d69979 Advanced Search" at bounding box center [287, 82] width 354 height 22
type input "523613"
click at [293, 333] on button "Search" at bounding box center [311, 340] width 37 height 15
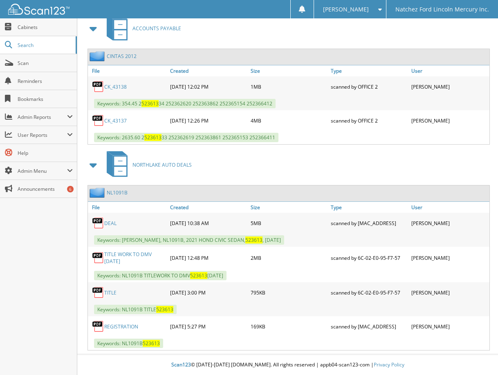
scroll to position [525, 0]
click at [112, 222] on link "DEAL" at bounding box center [110, 223] width 12 height 7
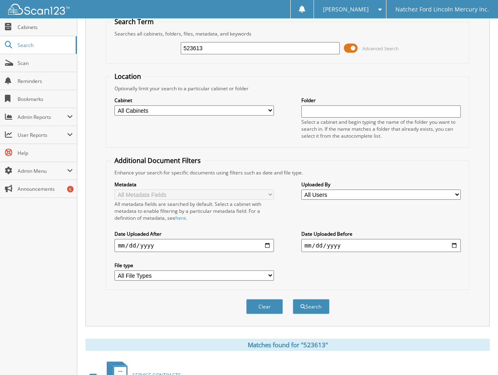
scroll to position [0, 0]
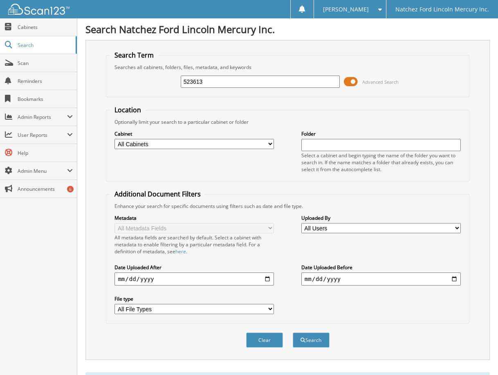
drag, startPoint x: 216, startPoint y: 85, endPoint x: 130, endPoint y: 64, distance: 88.4
click at [137, 82] on div "523613 Advanced Search" at bounding box center [287, 82] width 354 height 22
type input "510520"
click at [293, 333] on button "Search" at bounding box center [311, 340] width 37 height 15
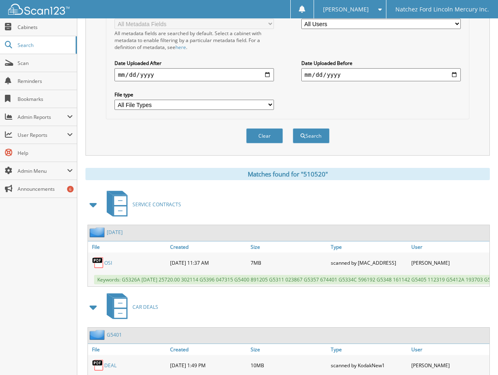
scroll to position [327, 0]
